Goal: Task Accomplishment & Management: Manage account settings

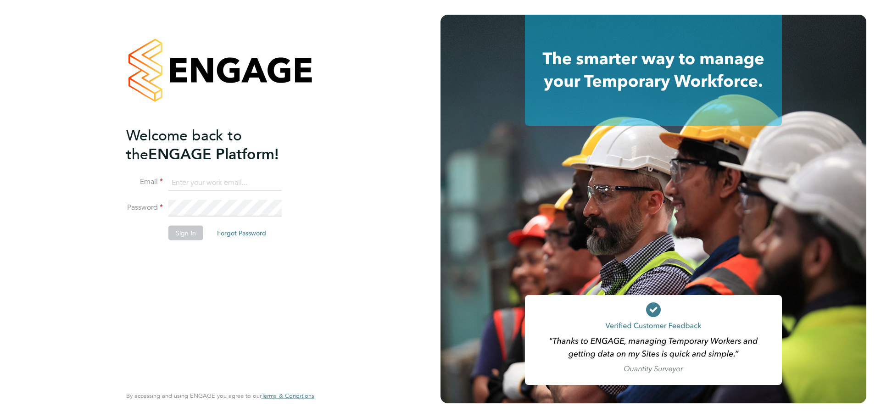
type input "jcordell@tradelinerecruitment.co.uk"
click at [190, 233] on button "Sign In" at bounding box center [185, 233] width 35 height 15
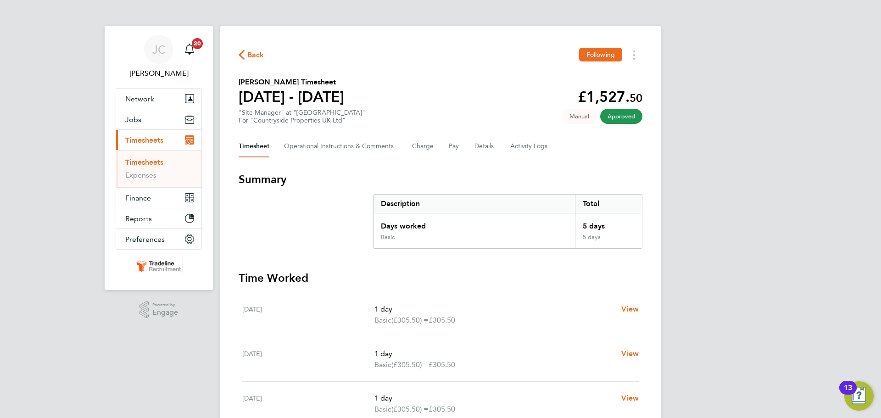
click at [155, 159] on link "Timesheets" at bounding box center [144, 162] width 38 height 9
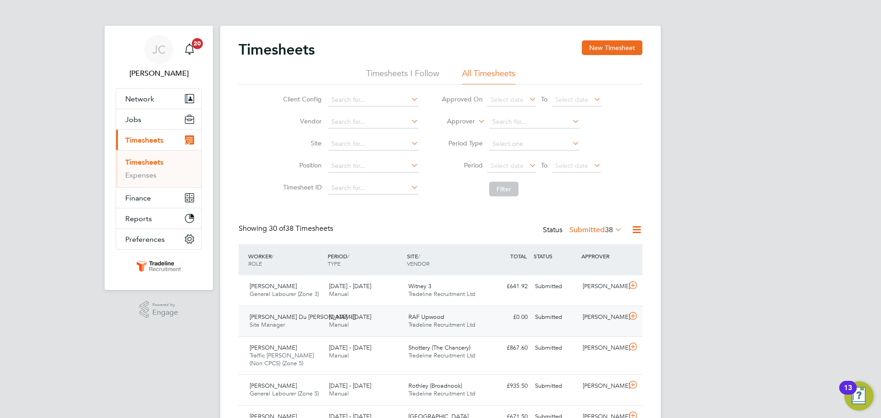
click at [411, 324] on span "Tradeline Recruitment Ltd" at bounding box center [441, 325] width 67 height 8
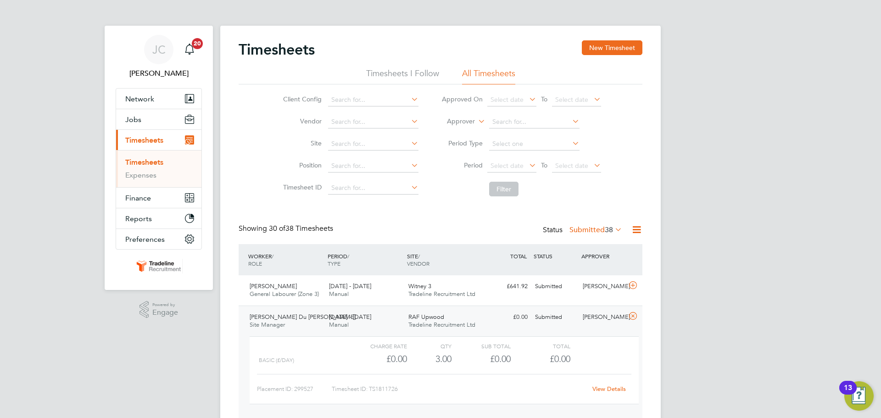
click at [619, 389] on link "View Details" at bounding box center [608, 389] width 33 height 8
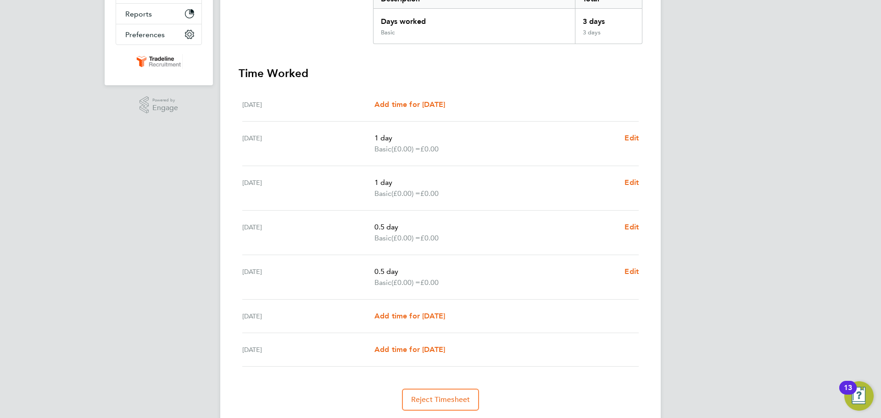
scroll to position [188, 0]
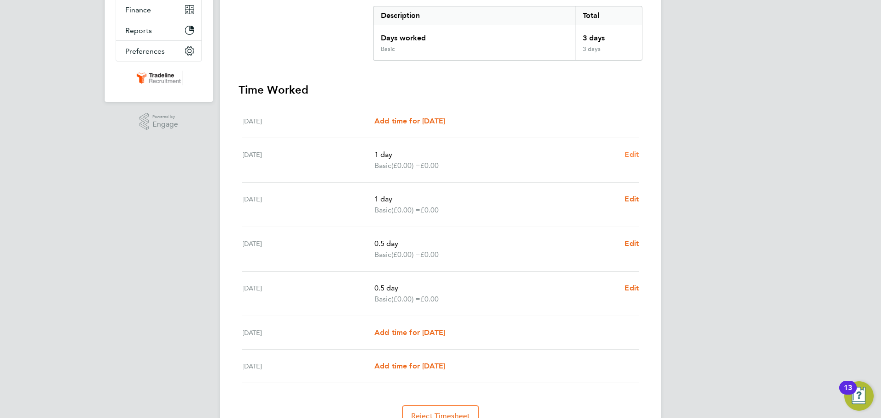
click at [635, 154] on span "Edit" at bounding box center [631, 154] width 14 height 9
select select "1"
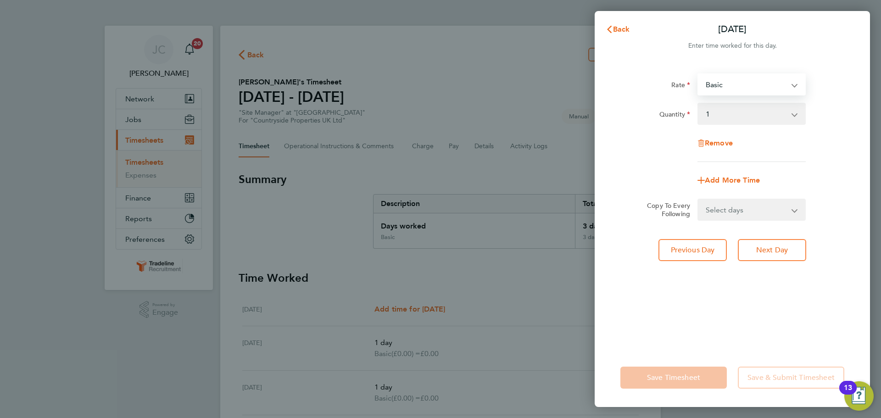
click at [721, 87] on select "Basic LDV1 - 35.25" at bounding box center [745, 84] width 95 height 20
select select "30"
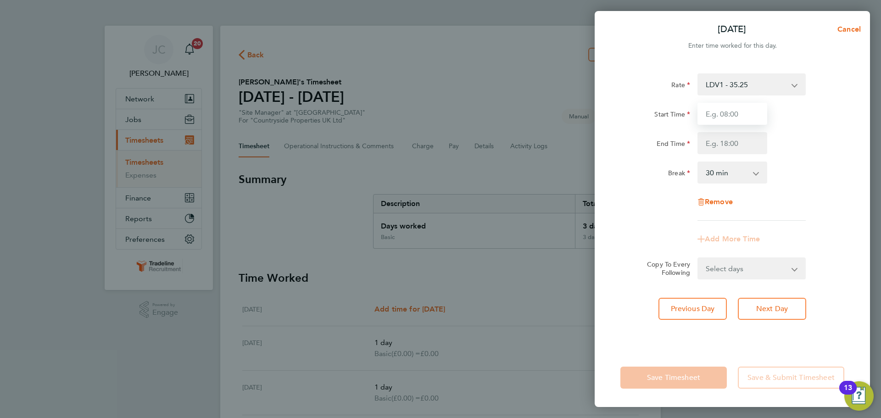
click at [733, 117] on input "Start Time" at bounding box center [732, 114] width 70 height 22
click at [727, 110] on input "Start Time" at bounding box center [732, 114] width 70 height 22
type input "`"
type input "07:30"
click at [733, 140] on input "End Time" at bounding box center [732, 143] width 70 height 22
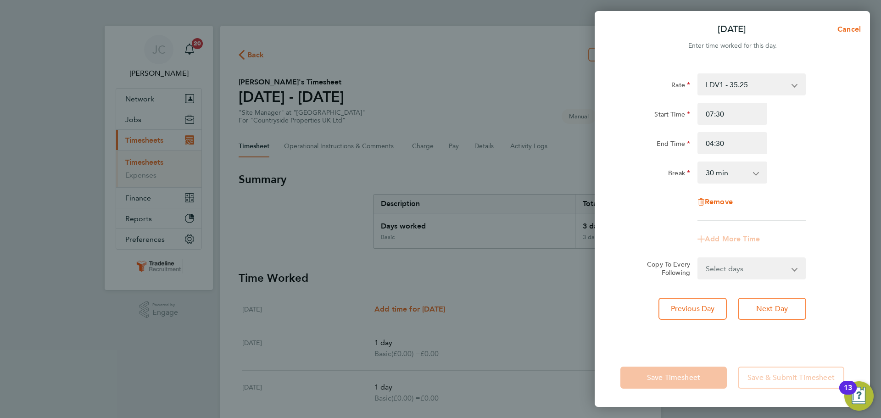
click at [797, 180] on div "Break 0 min 15 min 30 min 45 min 60 min 75 min 90 min" at bounding box center [731, 172] width 231 height 22
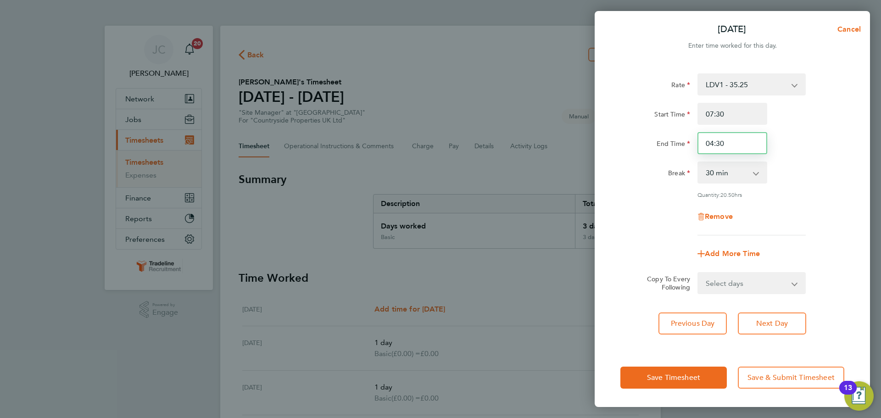
click at [711, 145] on input "04:30" at bounding box center [732, 143] width 70 height 22
type input "16:30"
click at [815, 185] on div "Rate LDV1 - 35.25 Basic Start Time 07:30 End Time 16:30 Break 0 min 15 min 30 m…" at bounding box center [732, 154] width 224 height 162
click at [761, 284] on select "Select days Day Weekday (Mon-Fri) Weekend (Sat-Sun) [DATE] [DATE] [DATE] [DATE]…" at bounding box center [746, 283] width 96 height 20
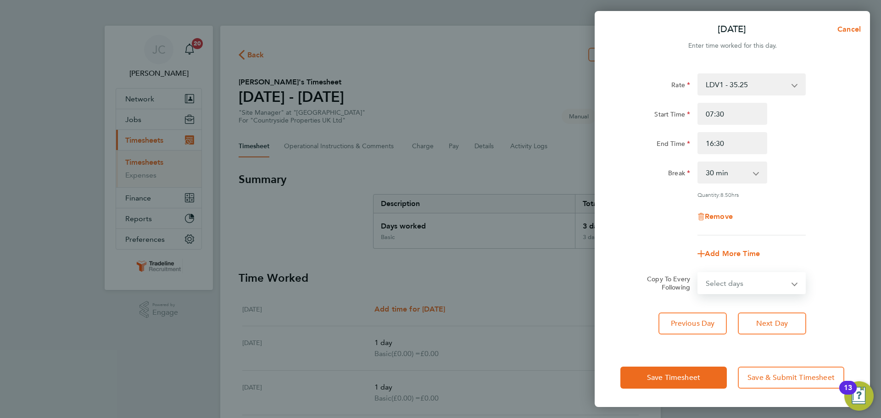
select select "WEEKDAY"
click at [698, 273] on select "Select days Day Weekday (Mon-Fri) Weekend (Sat-Sun) [DATE] [DATE] [DATE] [DATE]…" at bounding box center [746, 283] width 96 height 20
select select "[DATE]"
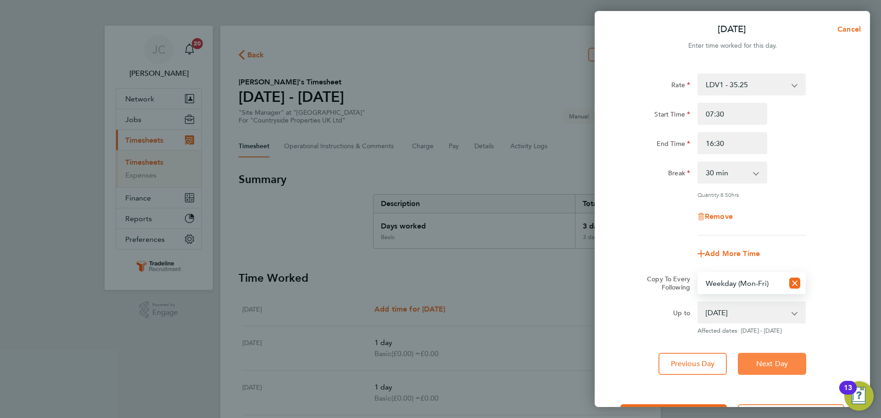
click at [780, 359] on span "Next Day" at bounding box center [772, 363] width 32 height 9
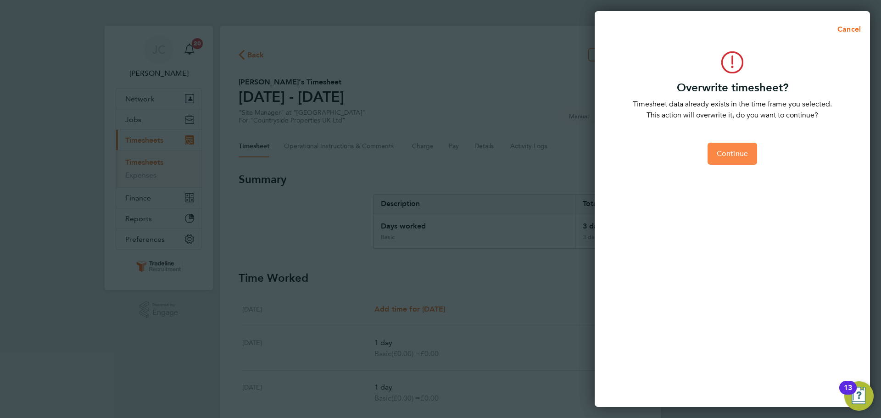
click at [742, 157] on span "Continue" at bounding box center [731, 153] width 31 height 9
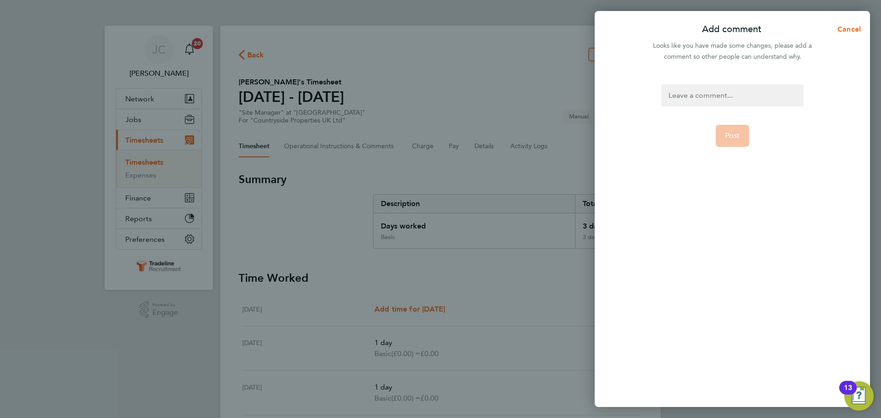
click at [732, 96] on div at bounding box center [732, 95] width 142 height 22
click at [716, 91] on div at bounding box center [732, 95] width 142 height 22
click at [730, 138] on span "Post" at bounding box center [732, 135] width 15 height 9
select select "0: null"
select select "30"
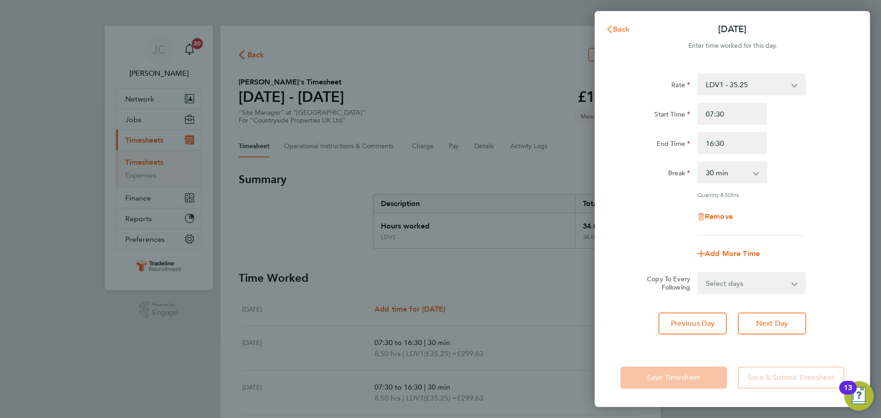
click at [626, 28] on span "Back" at bounding box center [621, 29] width 17 height 9
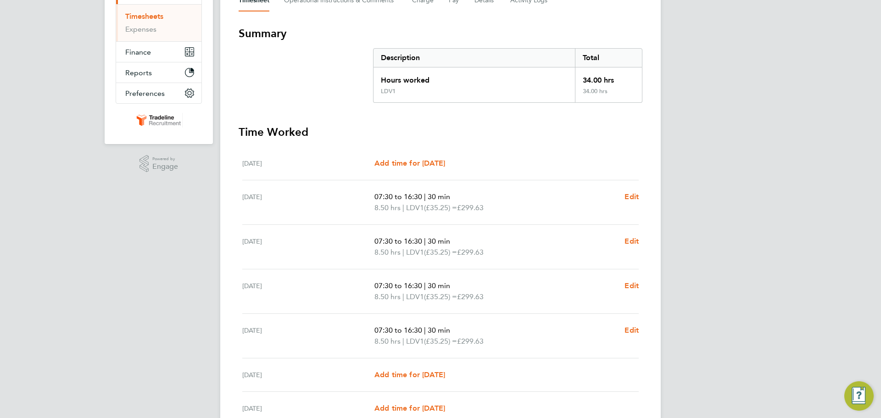
scroll to position [183, 0]
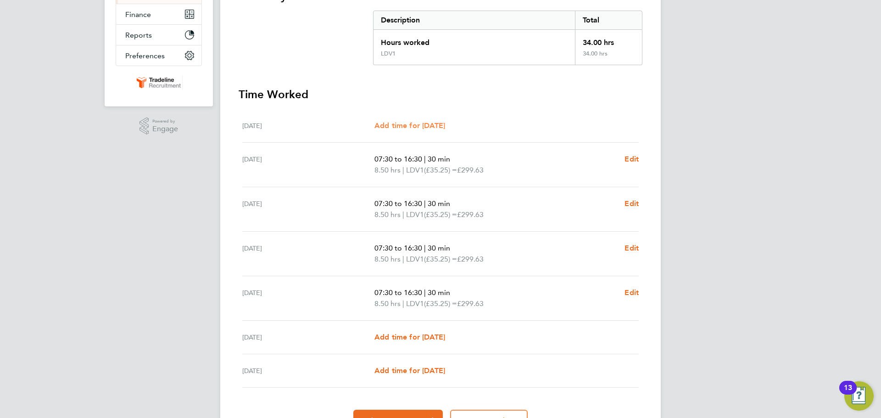
click at [429, 124] on span "Add time for [DATE]" at bounding box center [409, 125] width 71 height 9
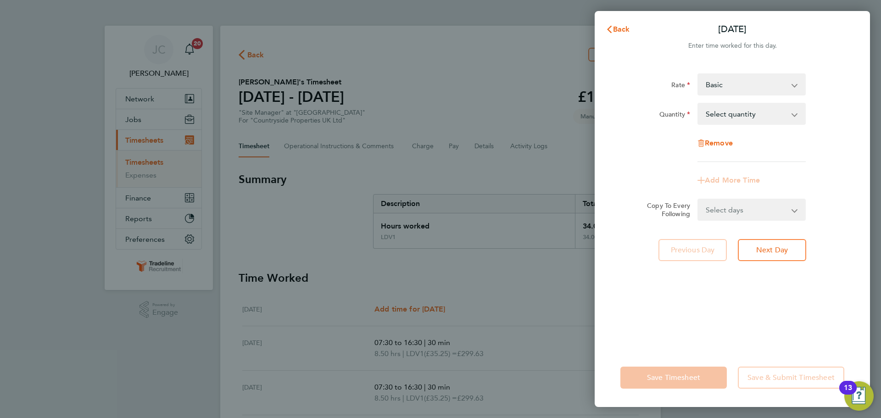
click at [738, 88] on select "Basic LDV1 - 35.25" at bounding box center [745, 84] width 95 height 20
select select "30"
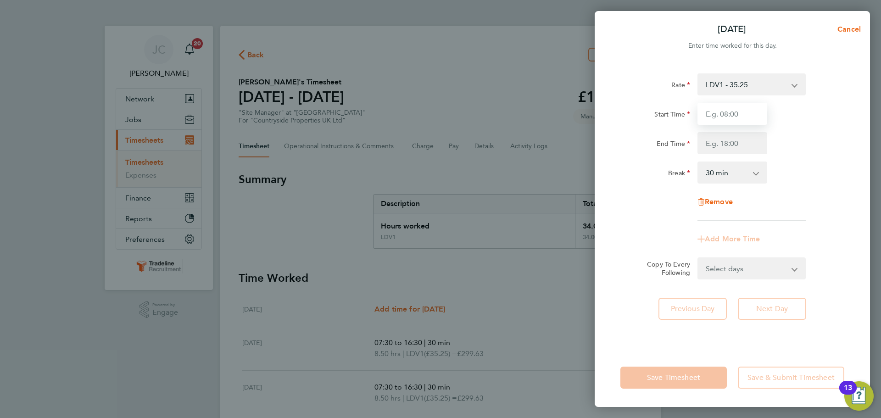
click at [730, 115] on input "Start Time" at bounding box center [732, 114] width 70 height 22
type input "07:30"
click at [732, 143] on input "End Time" at bounding box center [732, 143] width 70 height 22
type input "16:30"
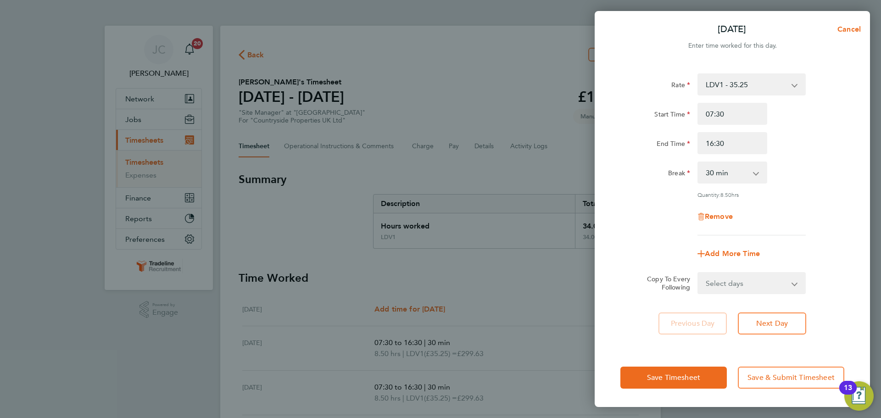
click at [827, 153] on div "End Time 16:30" at bounding box center [731, 143] width 231 height 22
click at [701, 376] on button "Save Timesheet" at bounding box center [673, 377] width 106 height 22
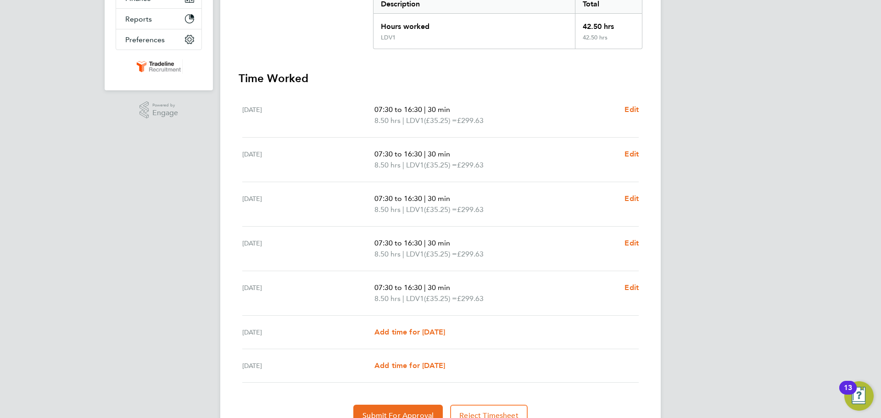
scroll to position [229, 0]
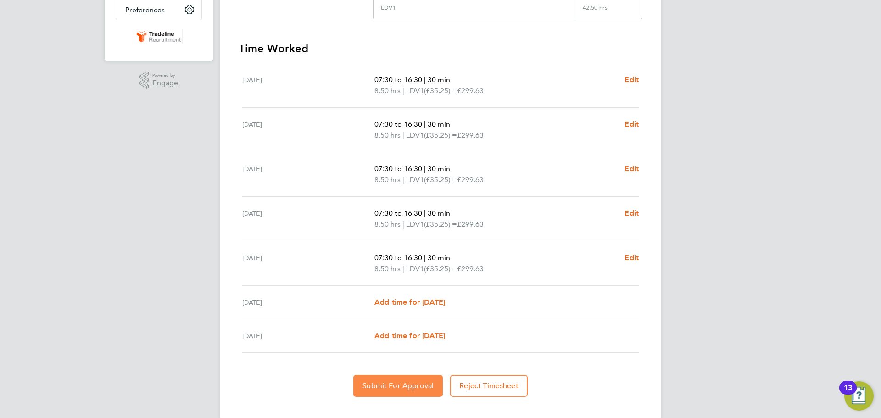
click at [419, 385] on span "Submit For Approval" at bounding box center [397, 385] width 71 height 9
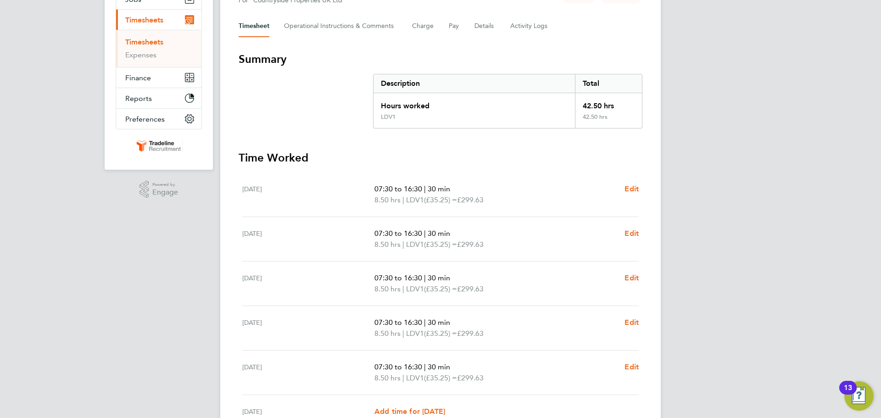
scroll to position [0, 0]
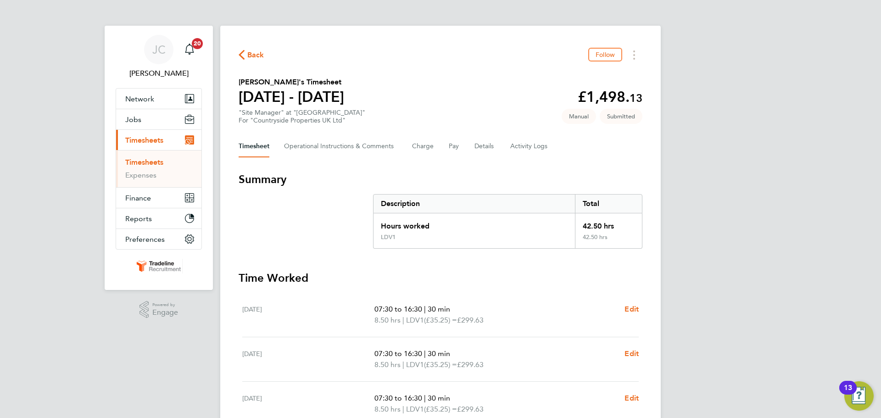
click at [159, 164] on link "Timesheets" at bounding box center [144, 162] width 38 height 9
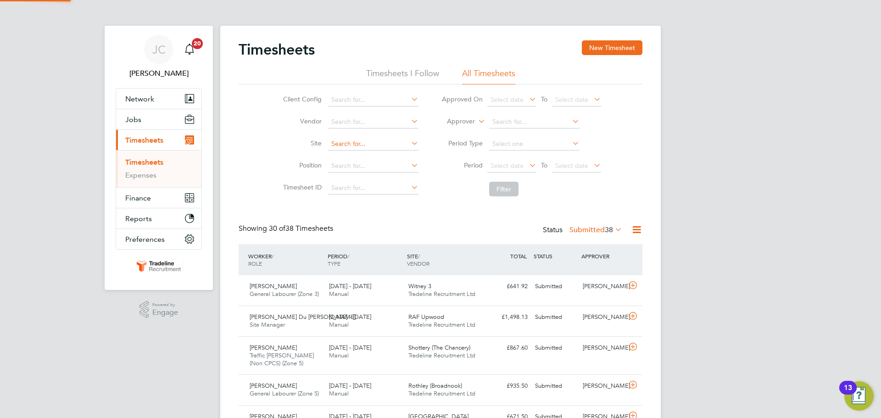
click at [353, 149] on input at bounding box center [373, 144] width 90 height 13
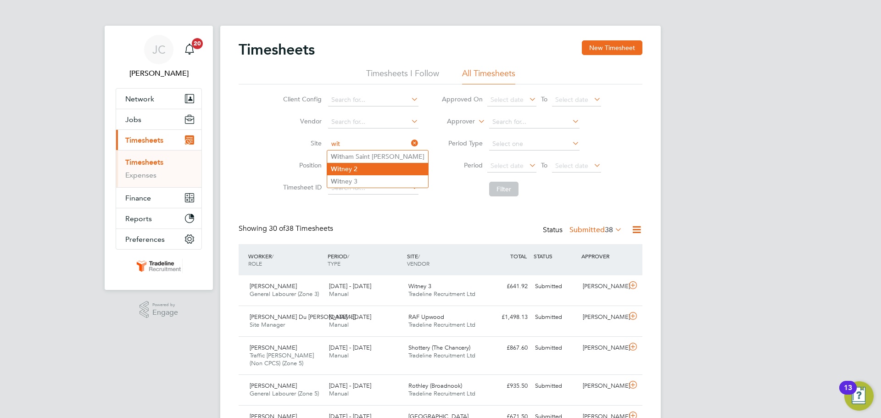
click at [369, 168] on li "Wit ney 2" at bounding box center [377, 169] width 101 height 12
type input "Witney 2"
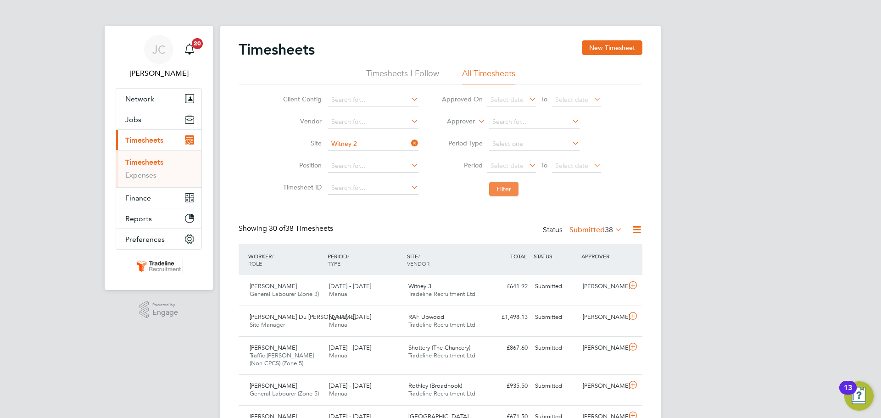
click at [493, 183] on button "Filter" at bounding box center [503, 189] width 29 height 15
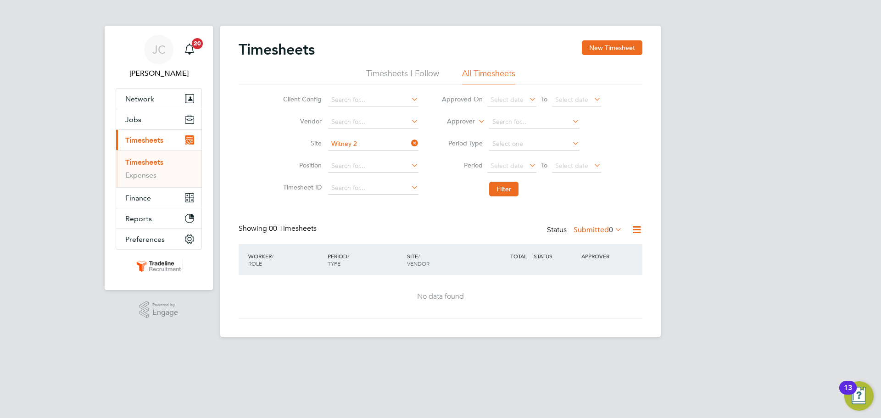
click at [155, 161] on link "Timesheets" at bounding box center [144, 162] width 38 height 9
click at [161, 161] on link "Timesheets" at bounding box center [144, 162] width 38 height 9
click at [157, 163] on link "Timesheets" at bounding box center [144, 162] width 38 height 9
click at [390, 73] on li "Timesheets I Follow" at bounding box center [402, 76] width 73 height 17
click at [494, 72] on li "All Timesheets" at bounding box center [488, 76] width 53 height 17
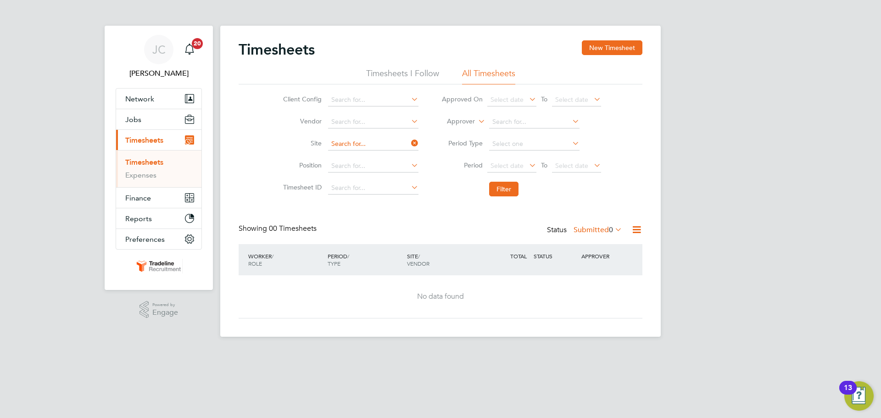
click at [389, 139] on input at bounding box center [373, 144] width 90 height 13
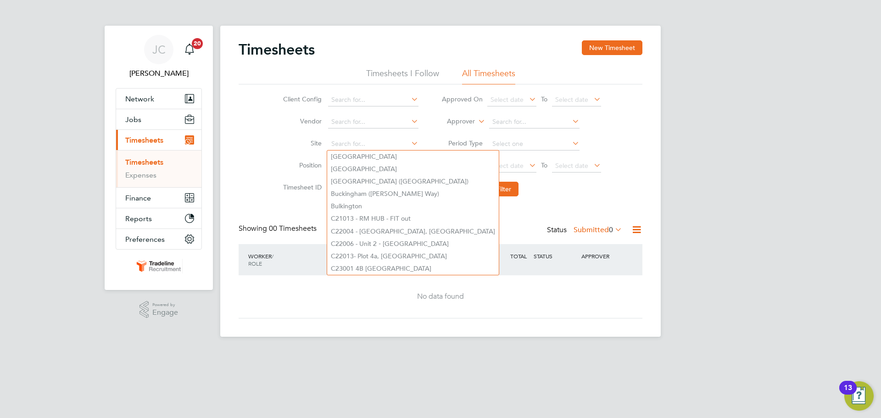
click at [431, 75] on li "Timesheets I Follow" at bounding box center [402, 76] width 73 height 17
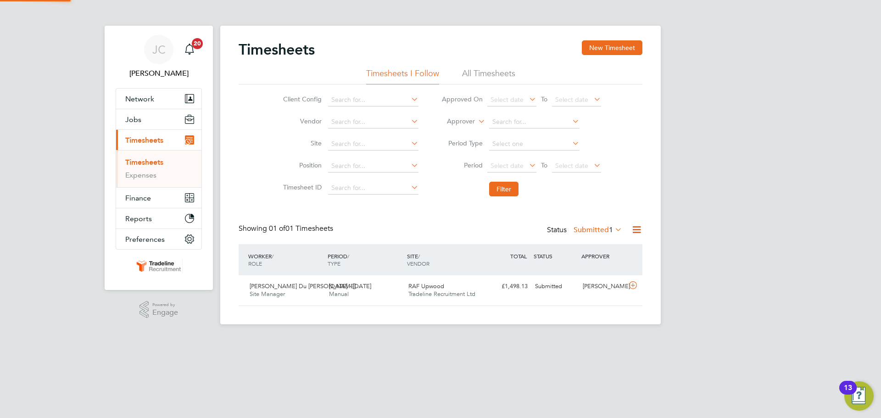
scroll to position [23, 80]
click at [577, 294] on div "Lionel Du Val Site Manager 25 - 31 Aug 2025 25 - 31 Aug 2025 Manual RAF Upwood …" at bounding box center [441, 290] width 404 height 30
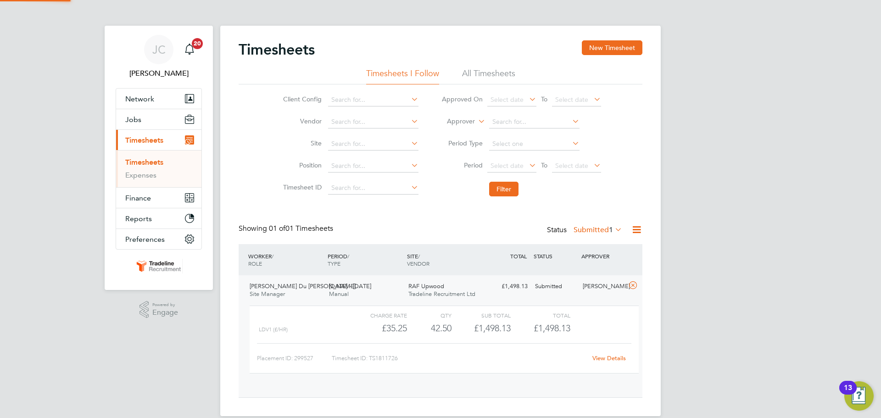
scroll to position [16, 89]
click at [623, 359] on link "View Details" at bounding box center [608, 358] width 33 height 8
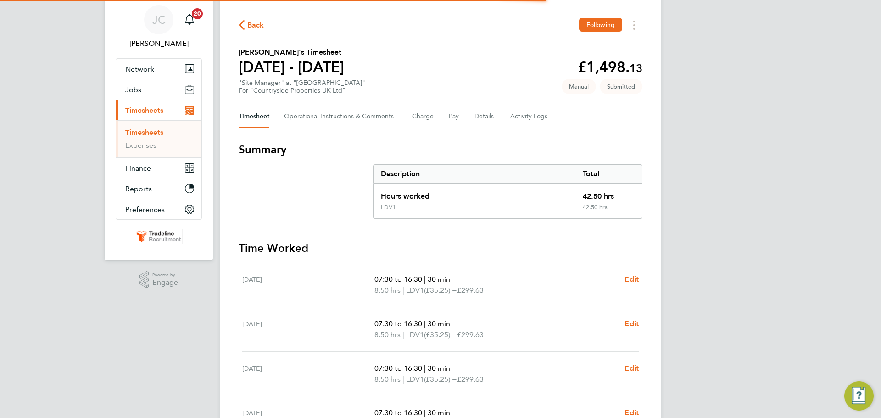
scroll to position [46, 0]
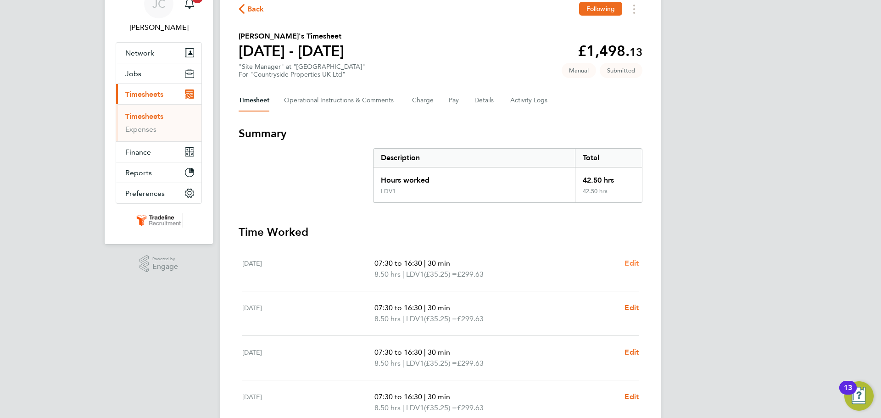
click at [626, 266] on span "Edit" at bounding box center [631, 263] width 14 height 9
select select "30"
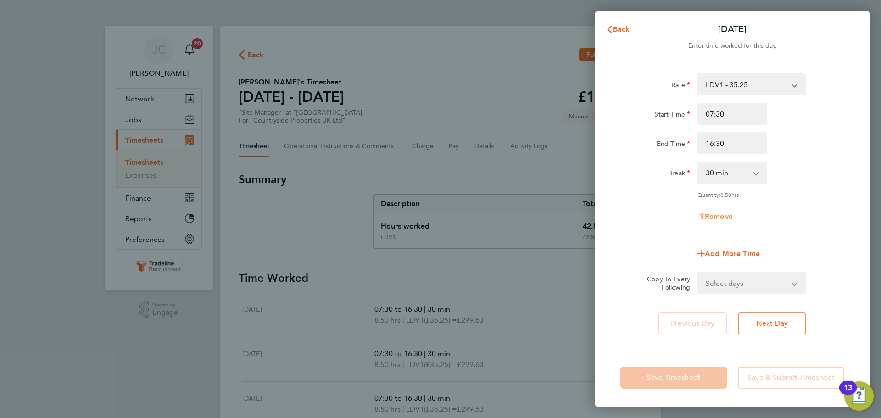
click at [729, 217] on span "Remove" at bounding box center [719, 216] width 28 height 9
select select "null"
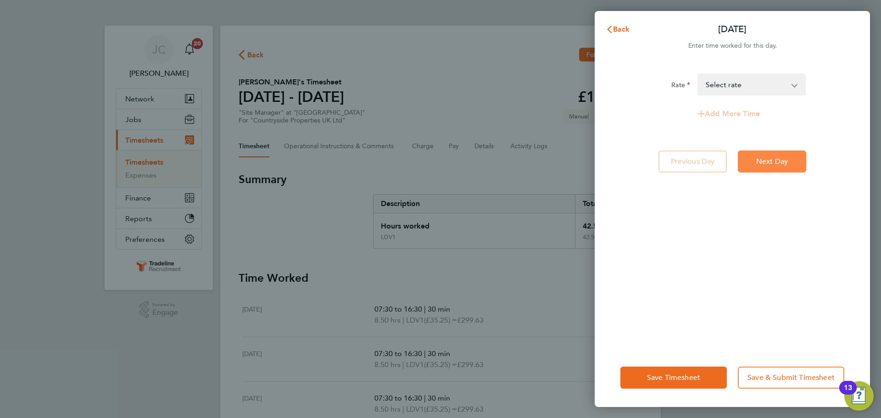
click at [764, 166] on button "Next Day" at bounding box center [772, 161] width 68 height 22
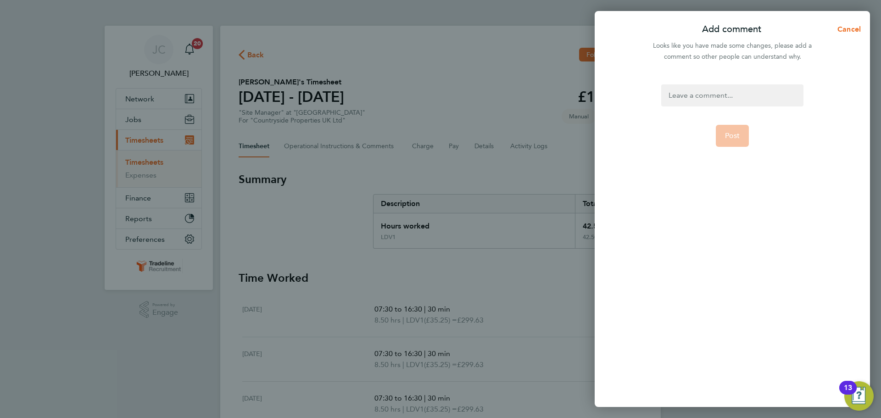
click at [716, 103] on div at bounding box center [732, 95] width 142 height 22
click at [731, 133] on span "Post" at bounding box center [732, 135] width 15 height 9
select select "30"
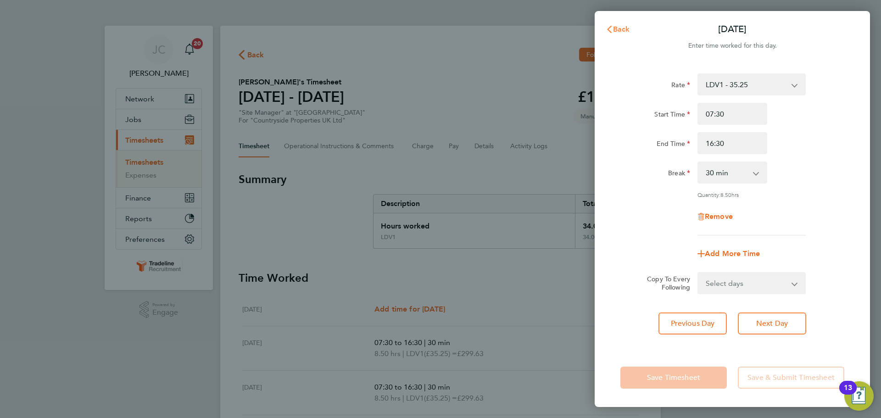
click at [624, 27] on span "Back" at bounding box center [621, 29] width 17 height 9
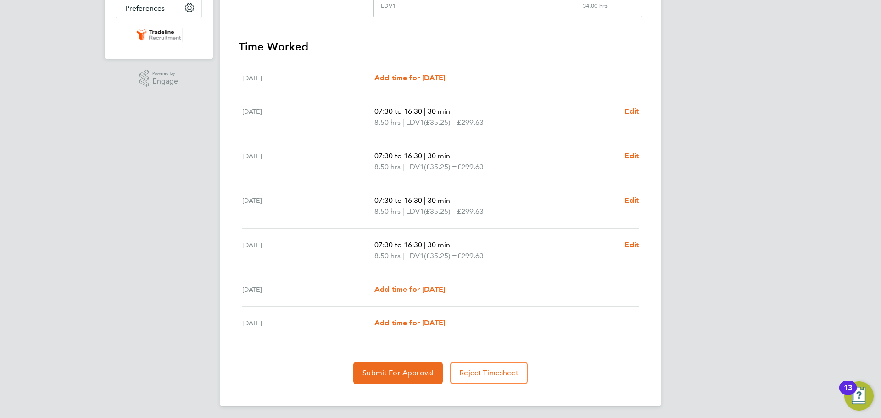
scroll to position [234, 0]
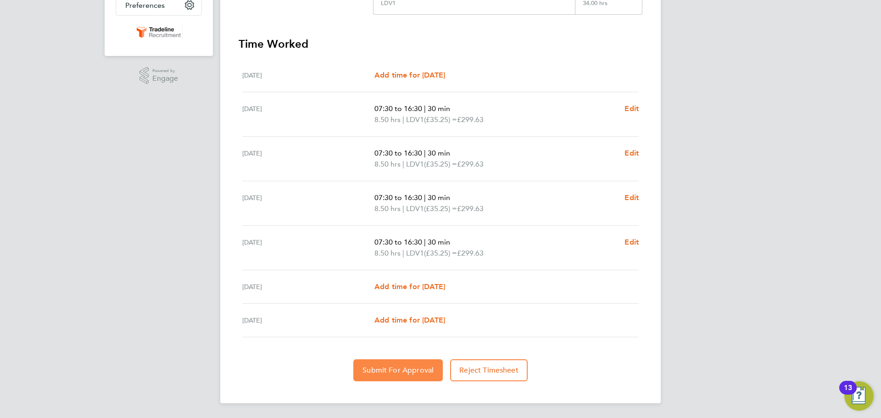
click at [388, 368] on span "Submit For Approval" at bounding box center [397, 370] width 71 height 9
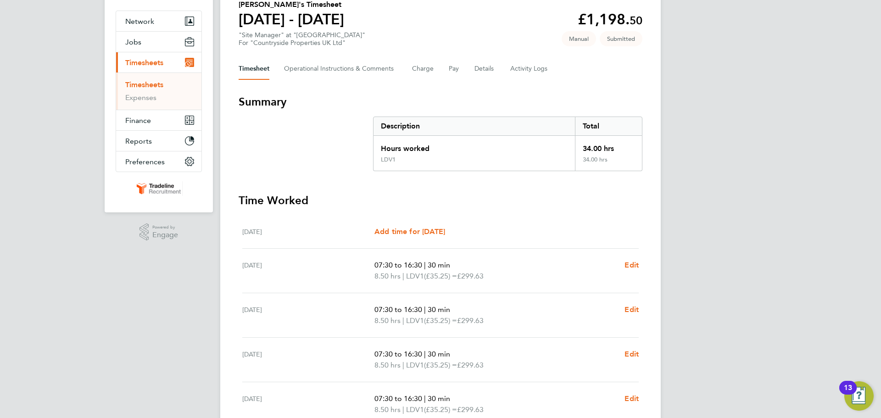
scroll to position [0, 0]
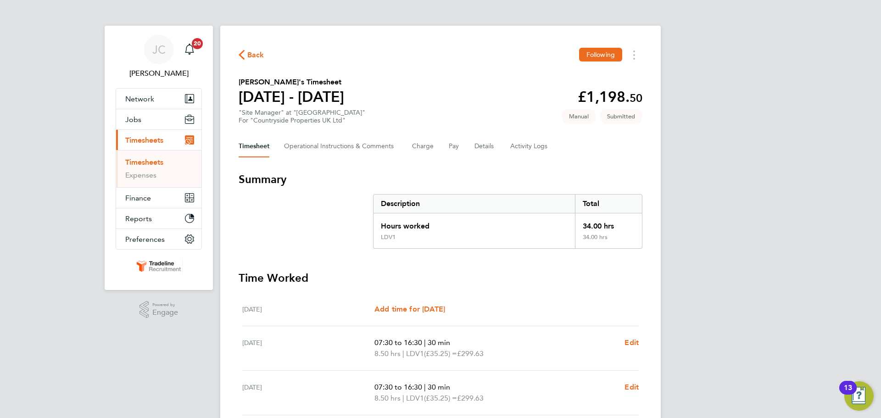
drag, startPoint x: 155, startPoint y: 163, endPoint x: 161, endPoint y: 163, distance: 5.5
click at [155, 163] on link "Timesheets" at bounding box center [144, 162] width 38 height 9
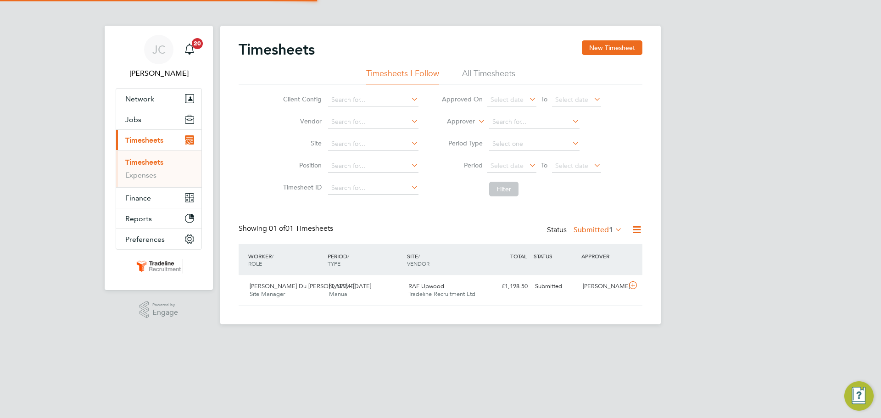
scroll to position [23, 80]
click at [503, 74] on li "All Timesheets" at bounding box center [488, 76] width 53 height 17
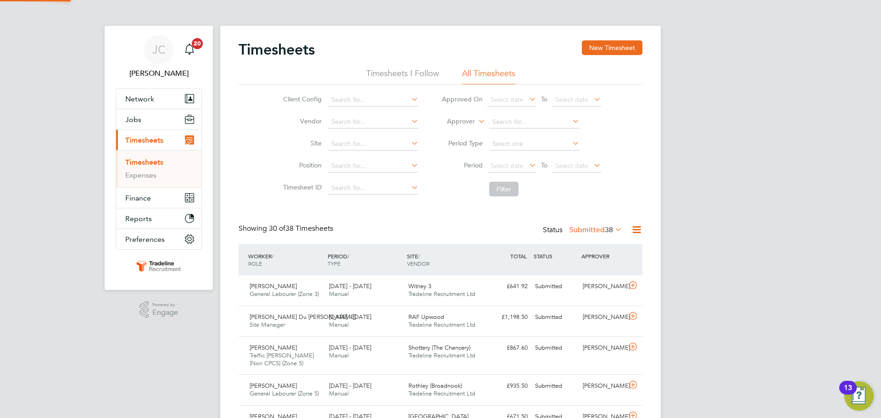
scroll to position [0, 0]
click at [156, 162] on link "Timesheets" at bounding box center [144, 162] width 38 height 9
click at [150, 175] on link "Expenses" at bounding box center [140, 175] width 31 height 9
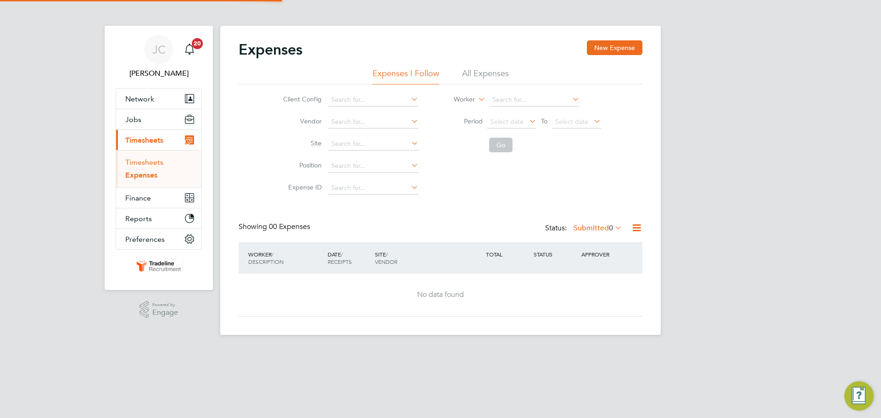
click at [153, 161] on link "Timesheets" at bounding box center [144, 162] width 38 height 9
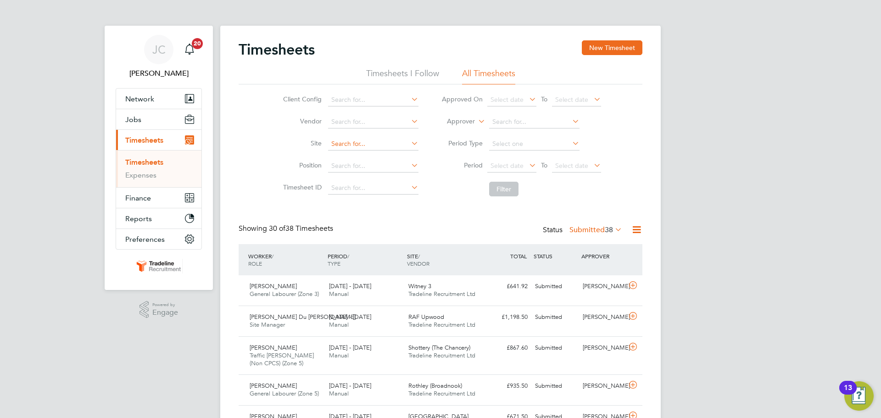
click at [350, 144] on input at bounding box center [373, 144] width 90 height 13
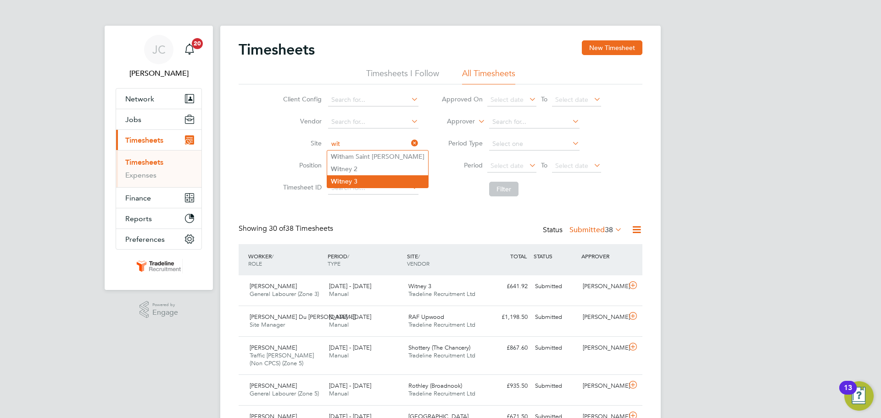
click at [369, 178] on li "Wit ney 3" at bounding box center [377, 181] width 101 height 12
type input "Witney 3"
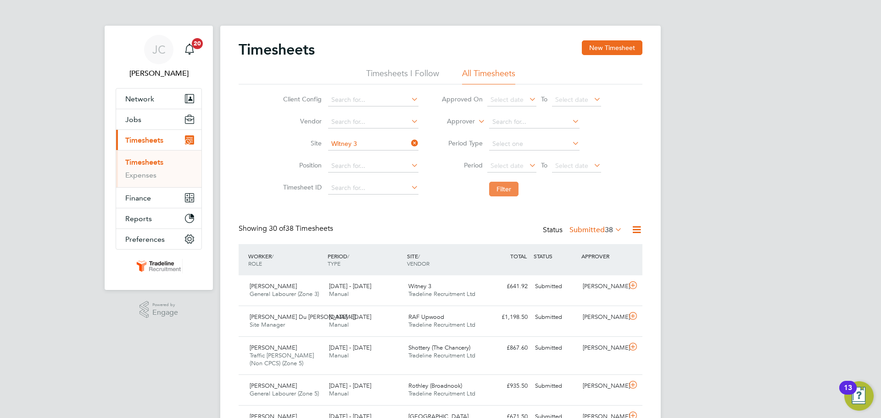
click at [498, 186] on button "Filter" at bounding box center [503, 189] width 29 height 15
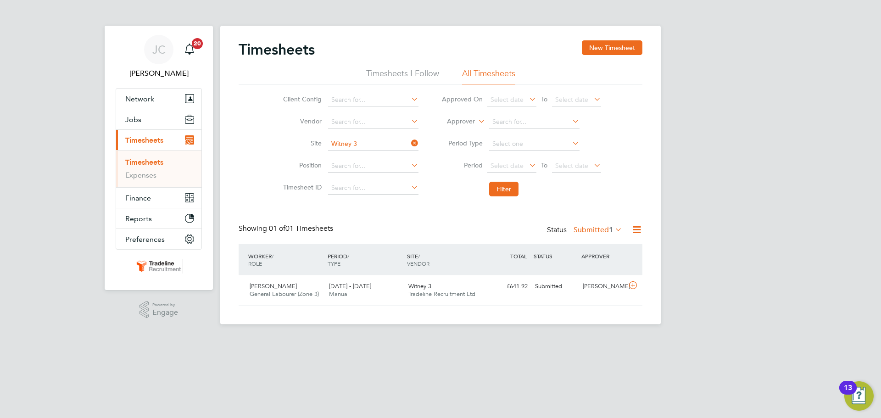
click at [409, 142] on icon at bounding box center [409, 143] width 0 height 13
click at [375, 144] on input at bounding box center [373, 144] width 90 height 13
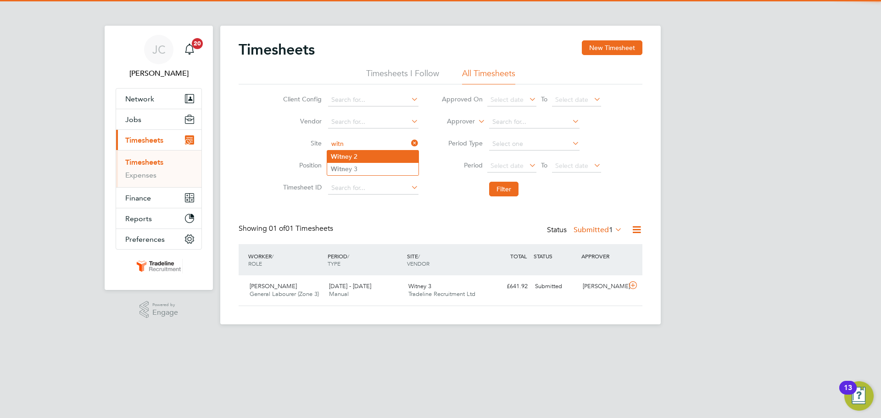
click at [391, 154] on li "Witn ey 2" at bounding box center [372, 156] width 91 height 12
type input "Witney 2"
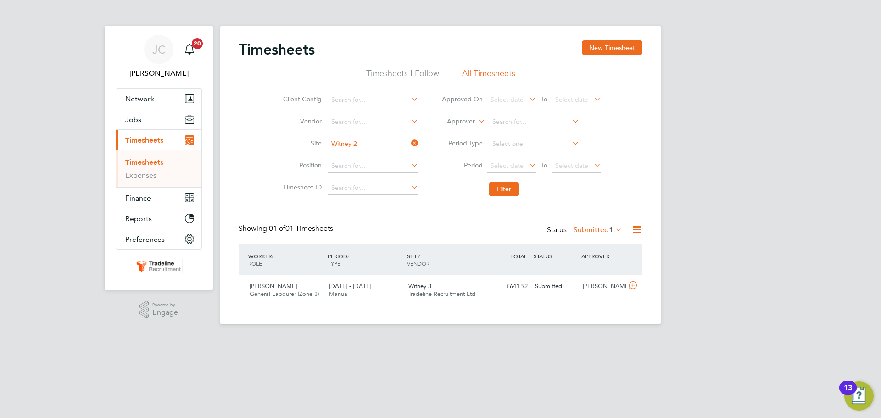
drag, startPoint x: 513, startPoint y: 191, endPoint x: 525, endPoint y: 195, distance: 12.5
click at [513, 191] on button "Filter" at bounding box center [503, 189] width 29 height 15
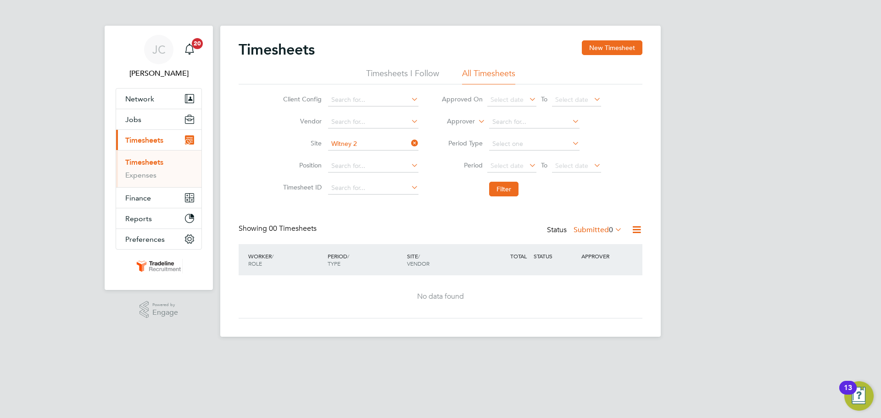
click at [409, 143] on icon at bounding box center [409, 143] width 0 height 13
click at [384, 166] on input at bounding box center [373, 166] width 90 height 13
type input "s"
click at [252, 140] on div "Client Config Vendor Site Position Timesheet ID Approved On Select date To Sele…" at bounding box center [441, 142] width 404 height 117
click at [366, 101] on input at bounding box center [373, 100] width 90 height 13
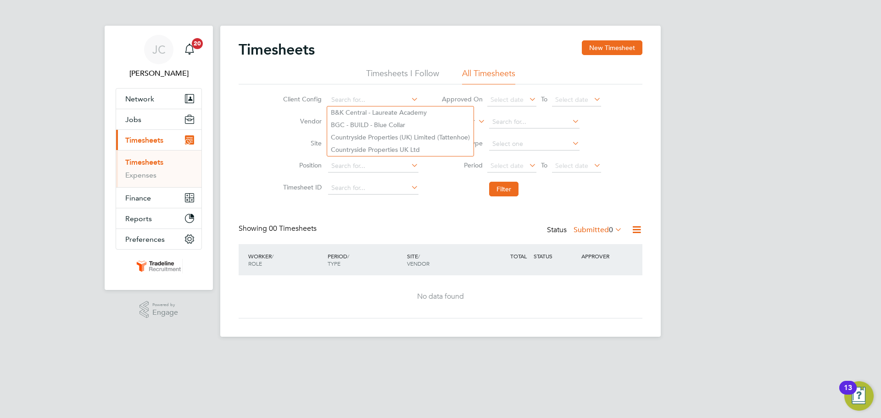
click at [246, 151] on div "Client Config Vendor Site Position Timesheet ID Approved On Select date To Sele…" at bounding box center [441, 142] width 404 height 117
click at [613, 229] on icon at bounding box center [613, 229] width 0 height 13
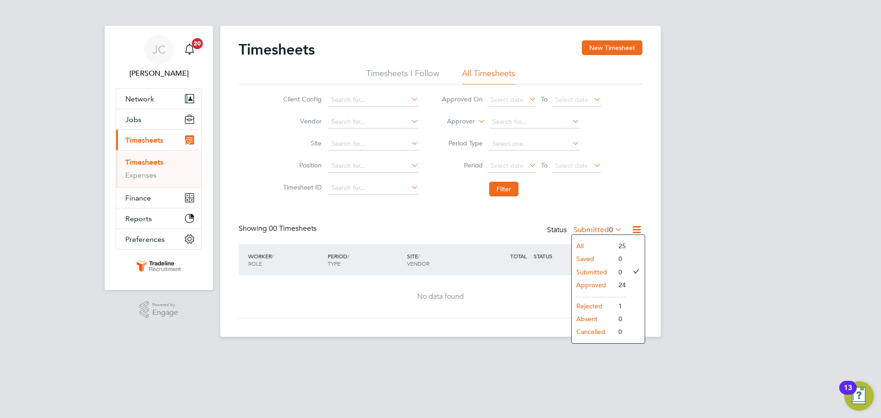
click at [581, 244] on li "All" at bounding box center [593, 245] width 42 height 13
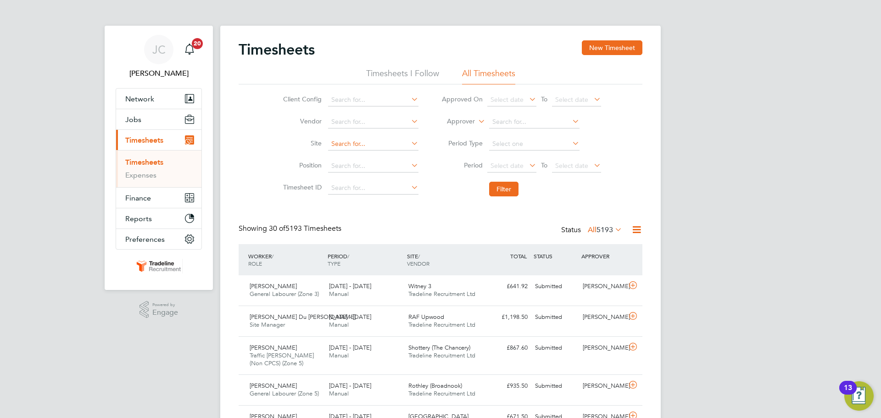
click at [356, 138] on input at bounding box center [373, 144] width 90 height 13
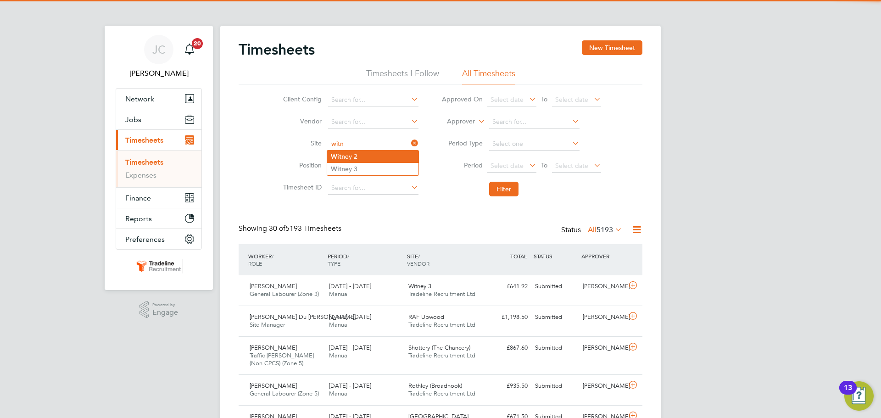
click at [376, 151] on li "Witn ey 2" at bounding box center [372, 156] width 91 height 12
type input "Witney 2"
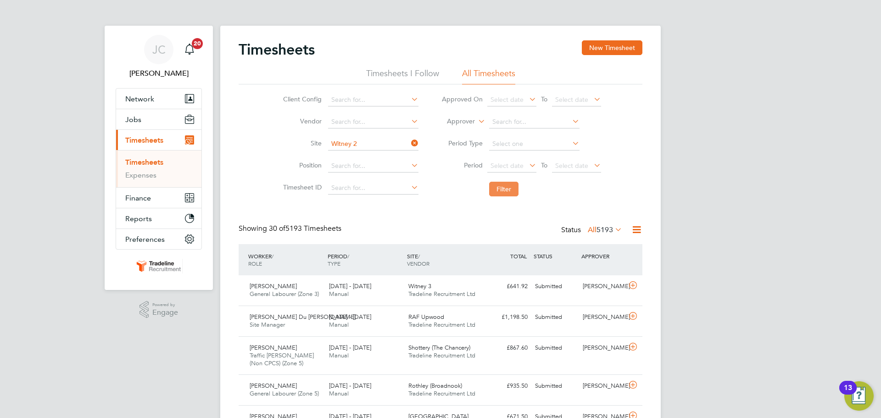
click at [510, 188] on button "Filter" at bounding box center [503, 189] width 29 height 15
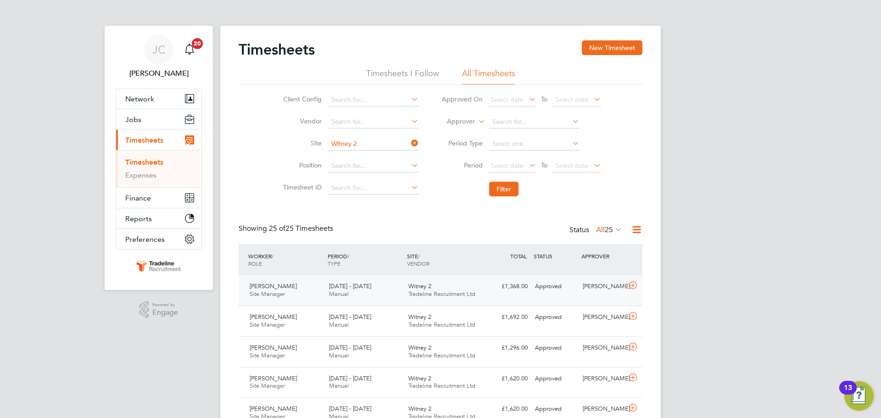
click at [371, 291] on div "[DATE] - [DATE] Manual" at bounding box center [364, 290] width 79 height 23
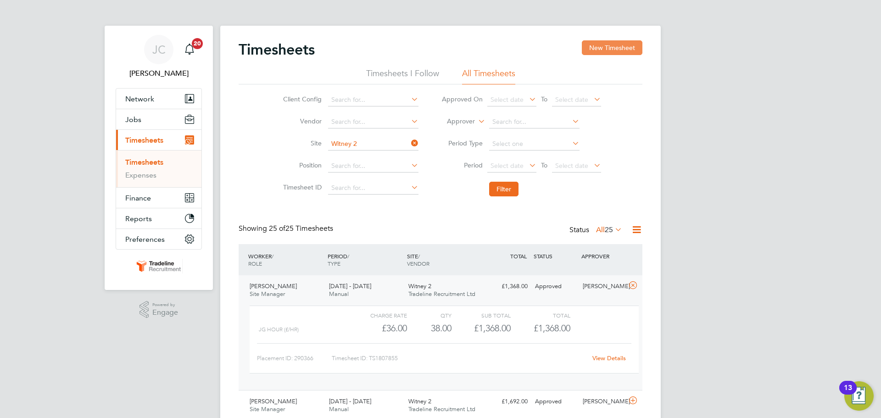
click at [619, 51] on button "New Timesheet" at bounding box center [612, 47] width 61 height 15
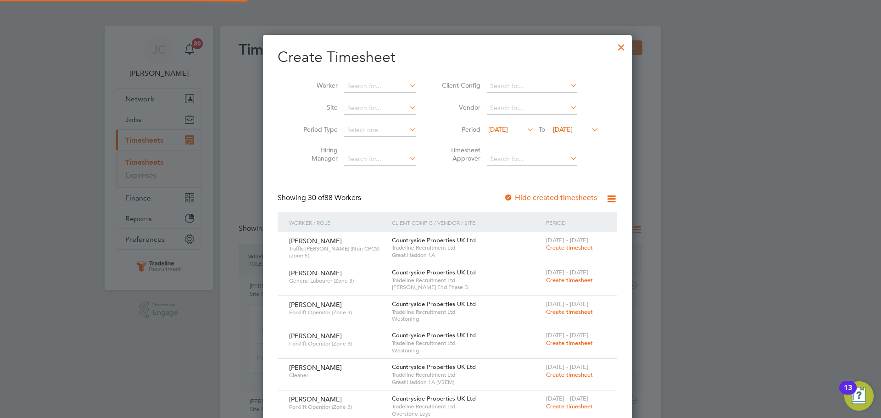
scroll to position [1256, 355]
click at [370, 86] on input at bounding box center [380, 86] width 72 height 13
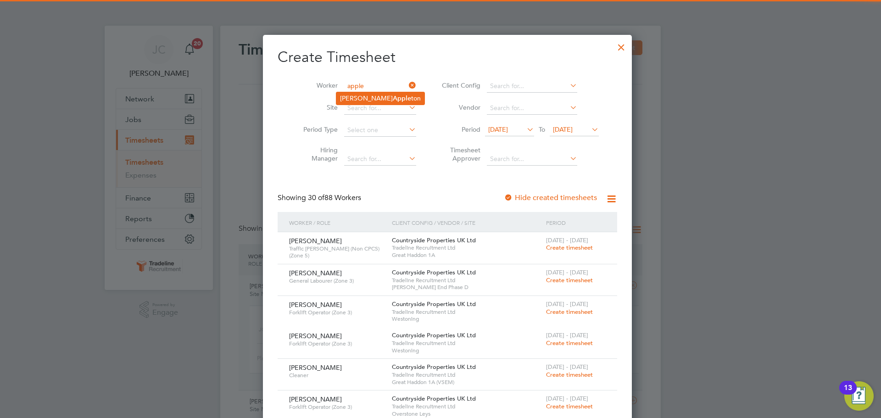
click at [344, 96] on li "[PERSON_NAME] ton" at bounding box center [380, 98] width 88 height 12
type input "[PERSON_NAME]"
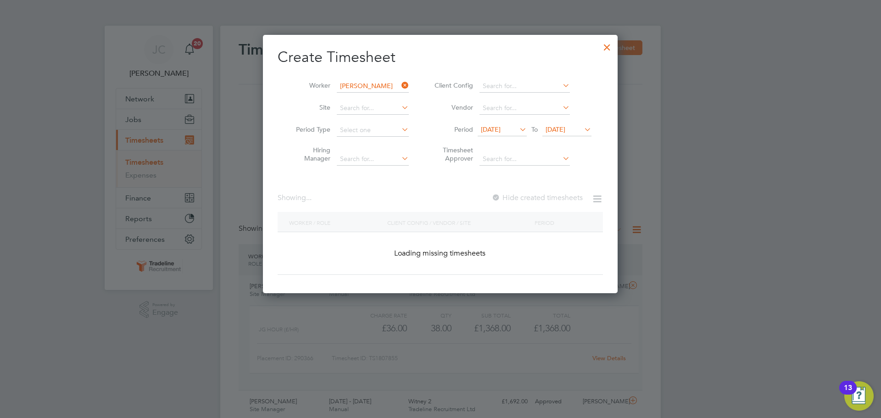
scroll to position [247, 355]
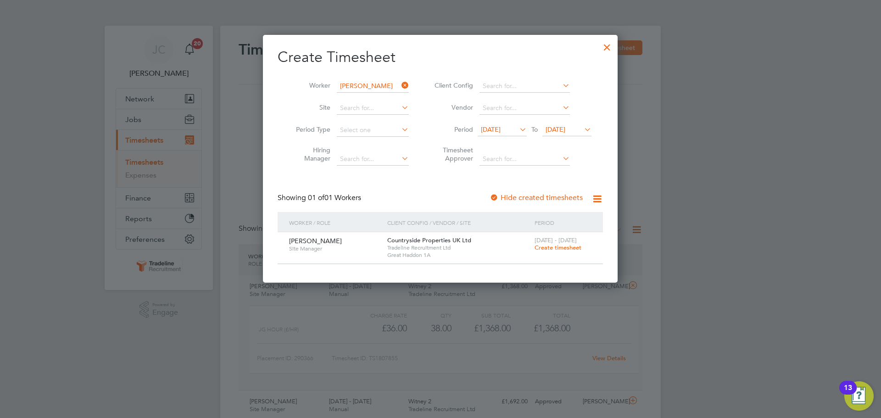
click at [565, 246] on span "Create timesheet" at bounding box center [557, 248] width 47 height 8
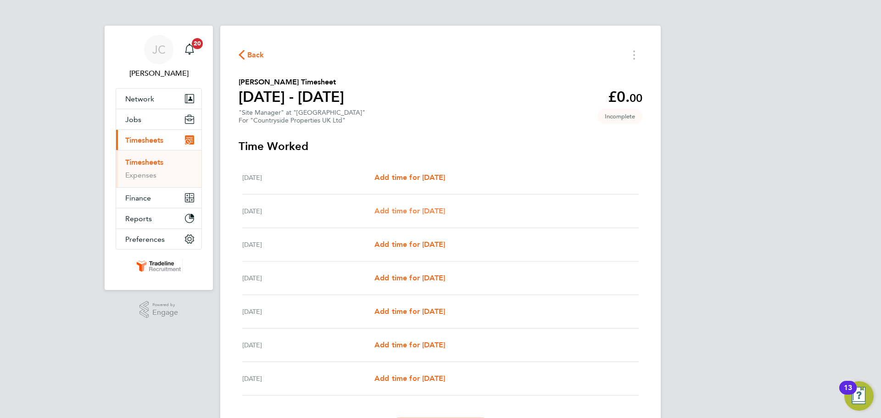
click at [445, 207] on span "Add time for [DATE]" at bounding box center [409, 210] width 71 height 9
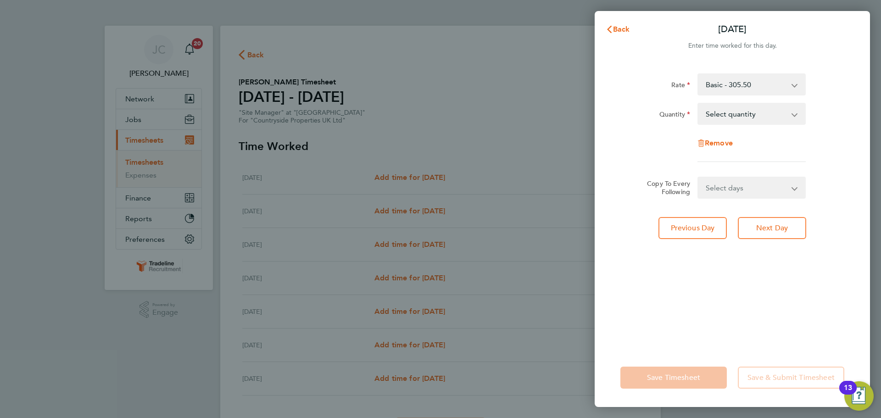
click at [722, 115] on select "Select quantity 0.5 1" at bounding box center [745, 114] width 95 height 20
select select "1"
click at [698, 104] on select "Select quantity 0.5 1" at bounding box center [745, 114] width 95 height 20
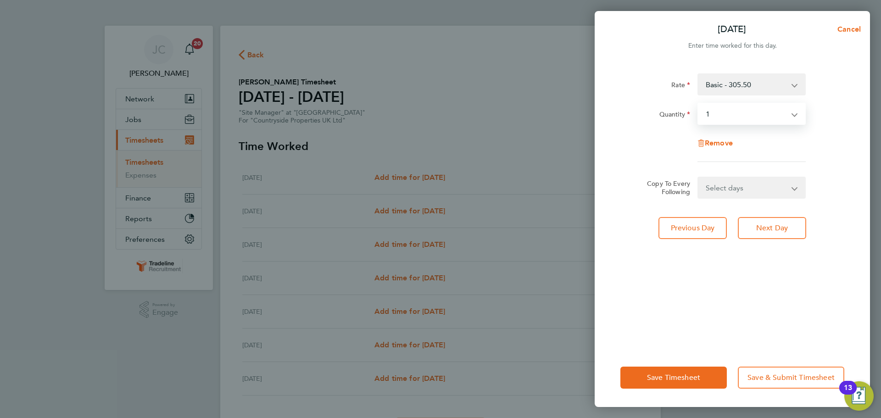
click at [749, 185] on select "Select days Day Weekday (Mon-Fri) Weekend (Sat-Sun) [DATE] [DATE] [DATE] [DATE]…" at bounding box center [746, 188] width 96 height 20
select select "WEEKDAY"
click at [698, 178] on select "Select days Day Weekday (Mon-Fri) Weekend (Sat-Sun) [DATE] [DATE] [DATE] [DATE]…" at bounding box center [746, 188] width 96 height 20
select select "[DATE]"
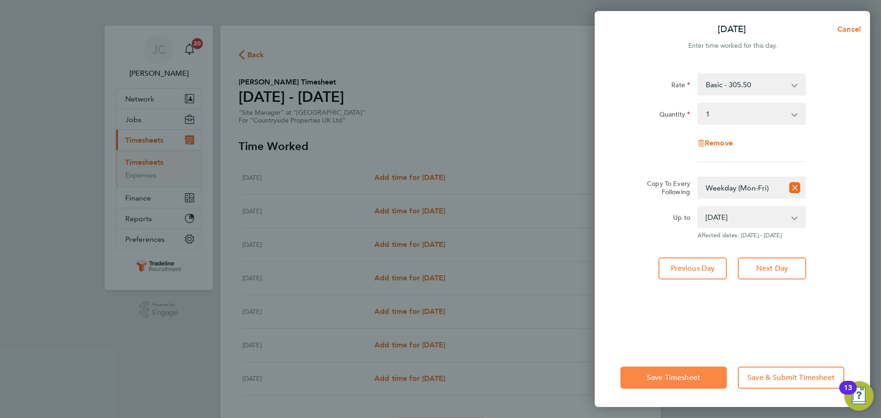
click at [711, 376] on button "Save Timesheet" at bounding box center [673, 377] width 106 height 22
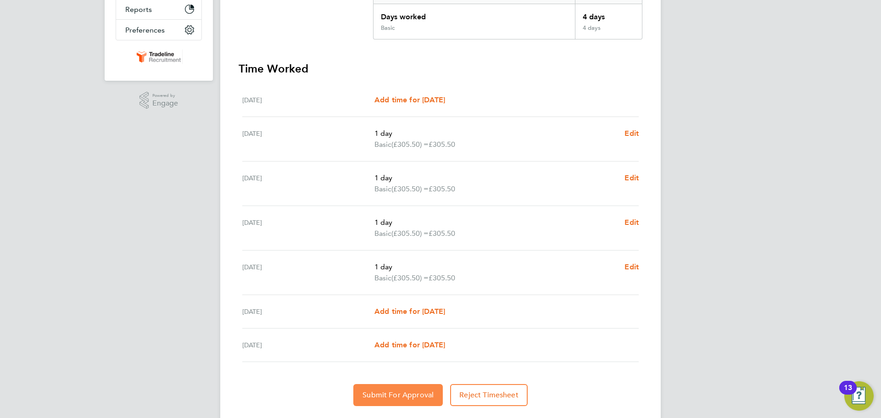
scroll to position [234, 0]
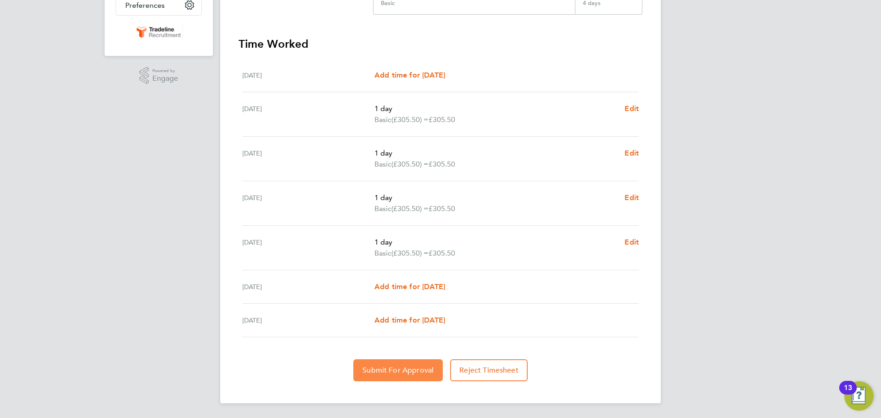
click at [425, 372] on span "Submit For Approval" at bounding box center [397, 370] width 71 height 9
